Goal: Task Accomplishment & Management: Use online tool/utility

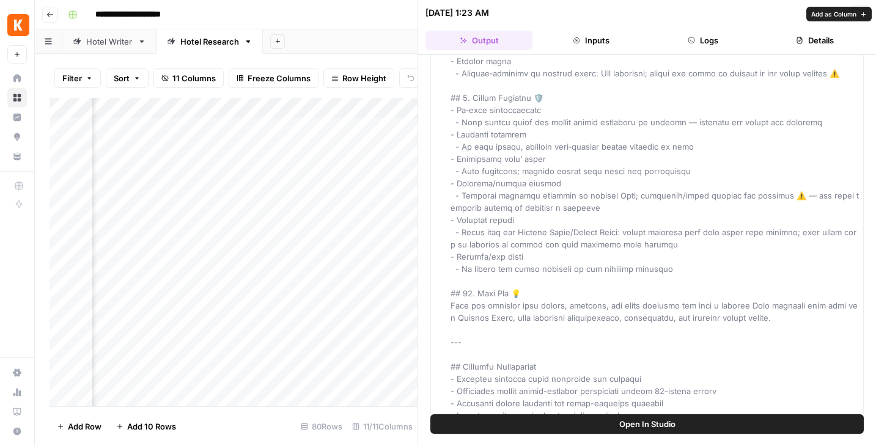
scroll to position [1323, 0]
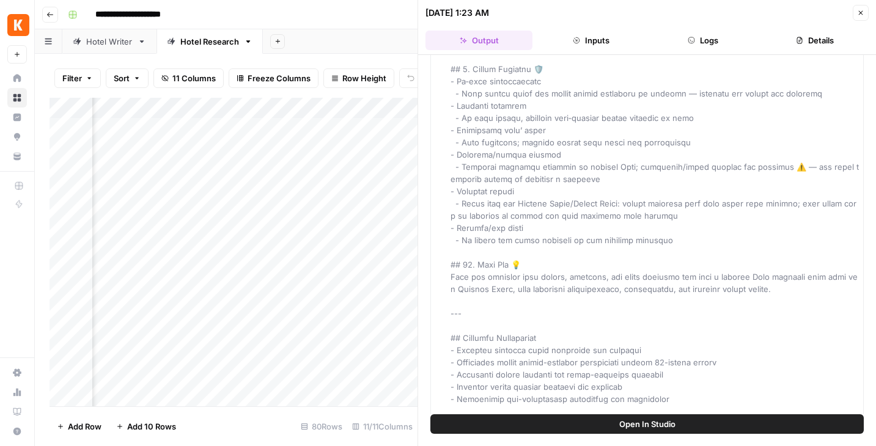
click at [704, 46] on button "Logs" at bounding box center [703, 41] width 107 height 20
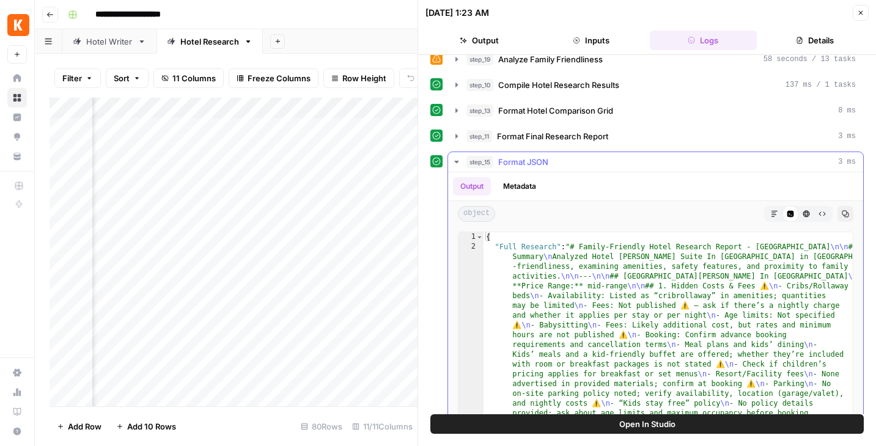
scroll to position [160, 0]
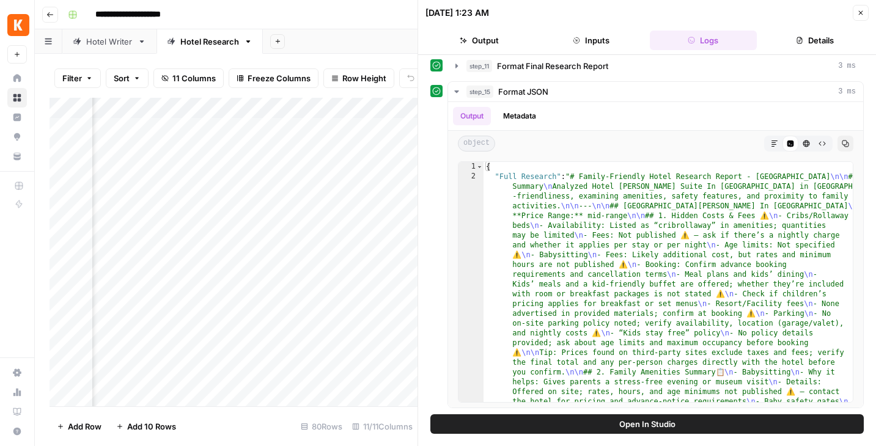
click at [863, 8] on button "Close" at bounding box center [861, 13] width 16 height 16
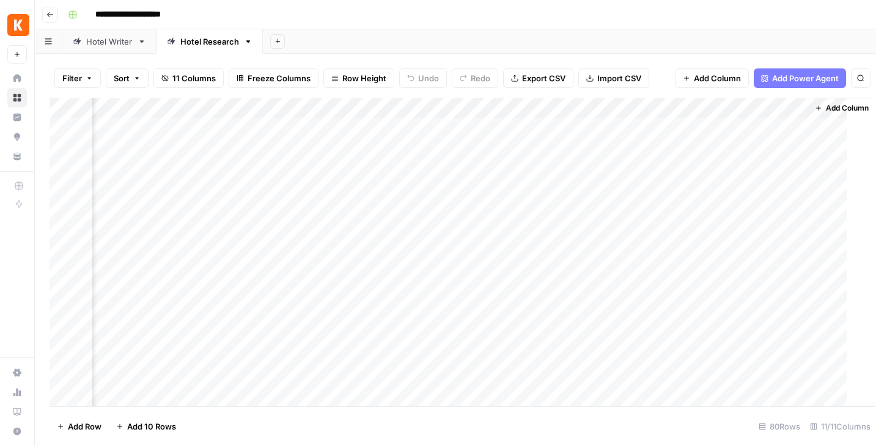
scroll to position [0, 628]
click at [111, 41] on div "Hotel Writer" at bounding box center [109, 41] width 46 height 12
click at [496, 191] on div "Add Column" at bounding box center [456, 180] width 812 height 165
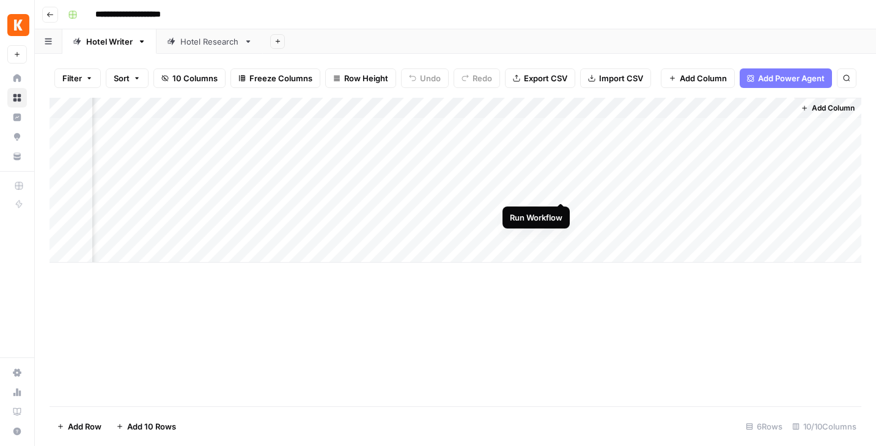
click at [569, 191] on div "Add Column" at bounding box center [456, 180] width 812 height 165
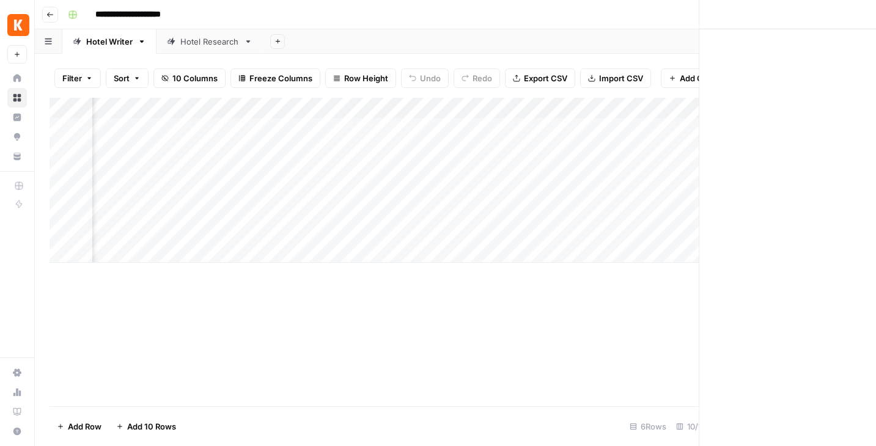
scroll to position [0, 461]
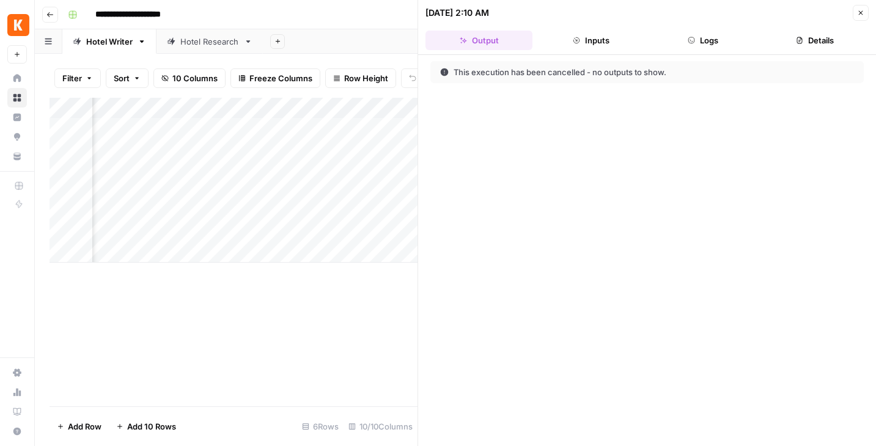
click at [859, 15] on icon "button" at bounding box center [860, 12] width 7 height 7
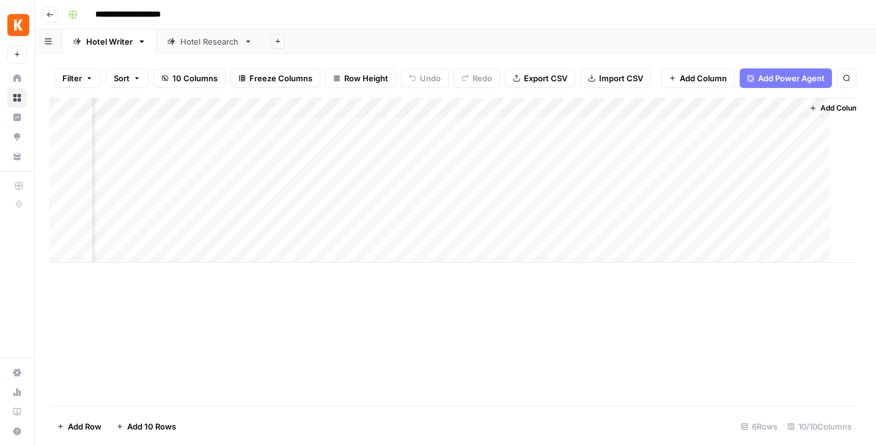
scroll to position [0, 455]
click at [575, 190] on div "Add Column" at bounding box center [456, 180] width 812 height 165
click at [562, 167] on div "Add Column" at bounding box center [456, 180] width 812 height 165
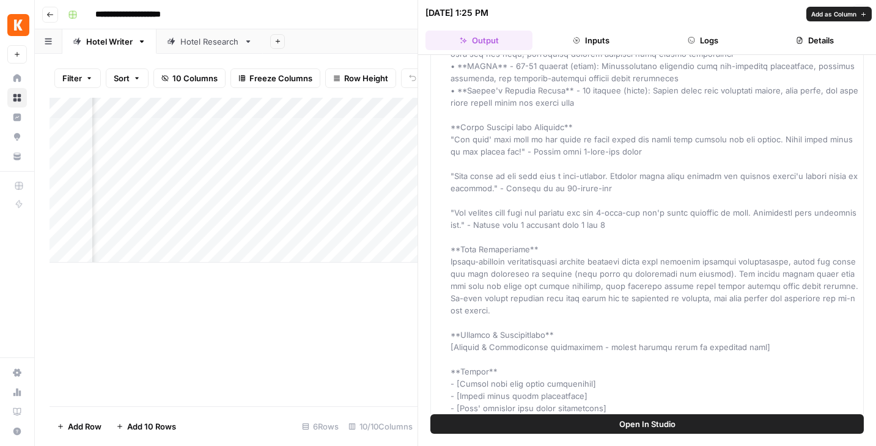
scroll to position [658, 0]
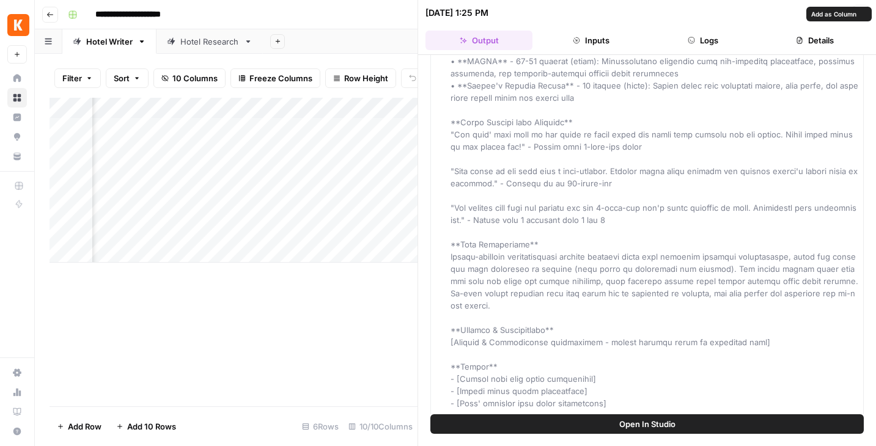
drag, startPoint x: 803, startPoint y: 283, endPoint x: 444, endPoint y: 243, distance: 360.4
copy span "Family-friendly accommodations include spacious rooms with flexible sleeping ar…"
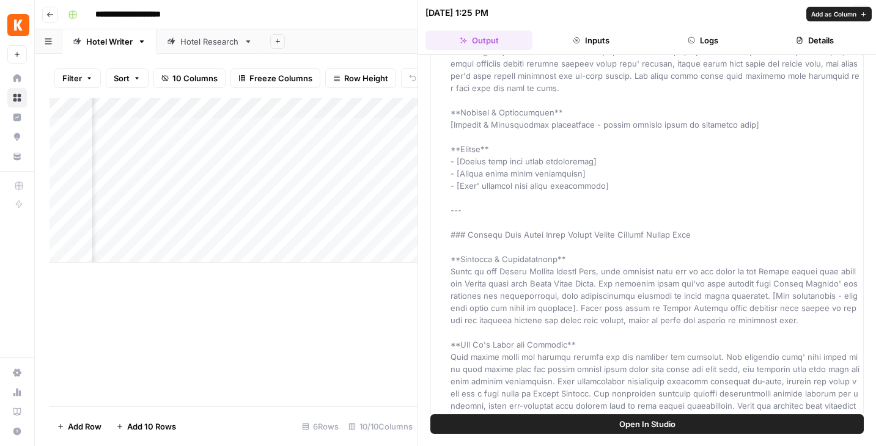
scroll to position [1628, 0]
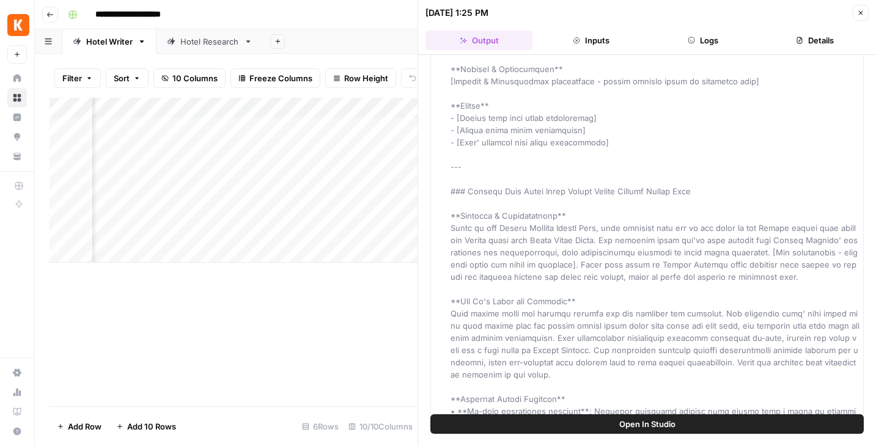
click at [331, 13] on div "**********" at bounding box center [463, 15] width 801 height 20
click at [864, 14] on icon "button" at bounding box center [860, 12] width 7 height 7
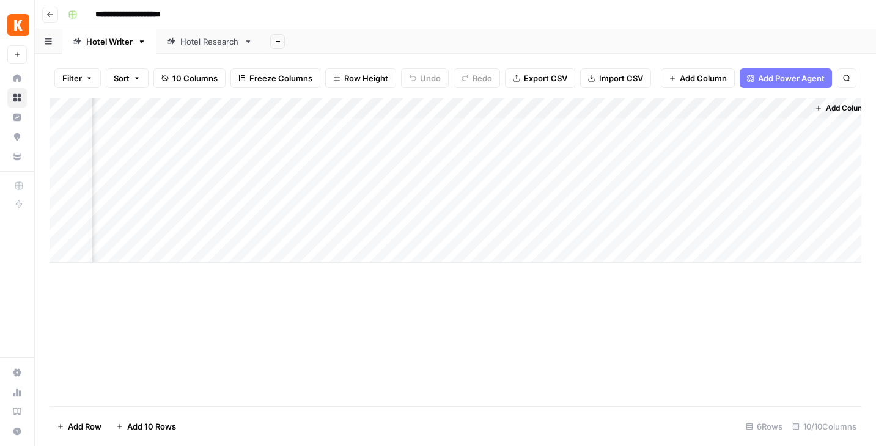
click at [191, 41] on div "Hotel Research" at bounding box center [209, 41] width 59 height 12
click at [653, 127] on div "Add Column" at bounding box center [456, 252] width 812 height 309
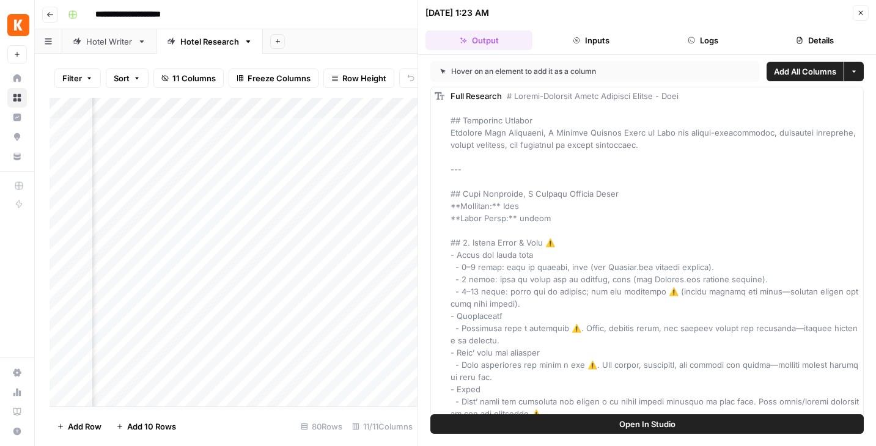
click at [376, 15] on div "**********" at bounding box center [463, 15] width 801 height 20
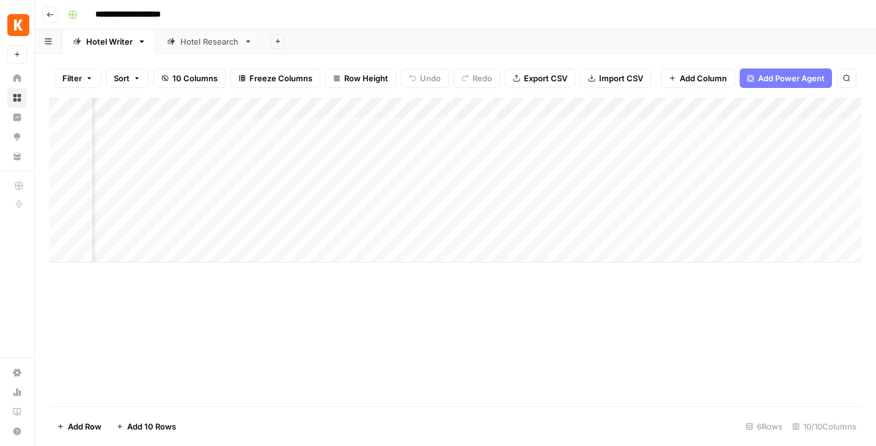
scroll to position [0, 470]
click at [545, 130] on div "Add Column" at bounding box center [456, 180] width 812 height 165
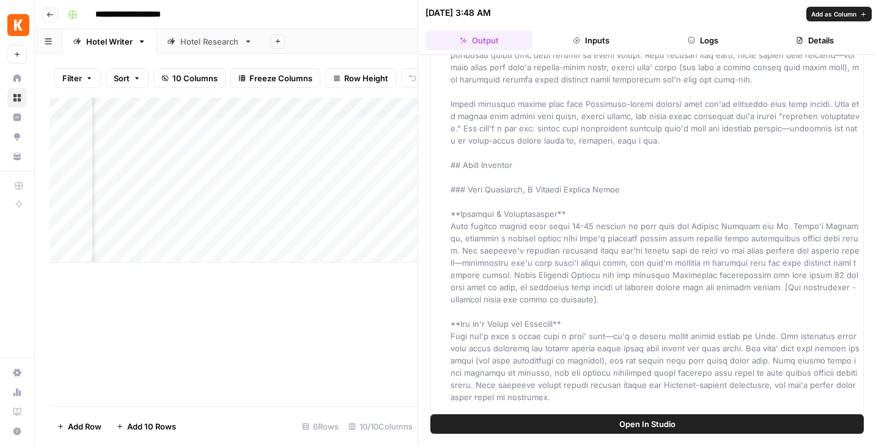
scroll to position [177, 0]
